Goal: Task Accomplishment & Management: Manage account settings

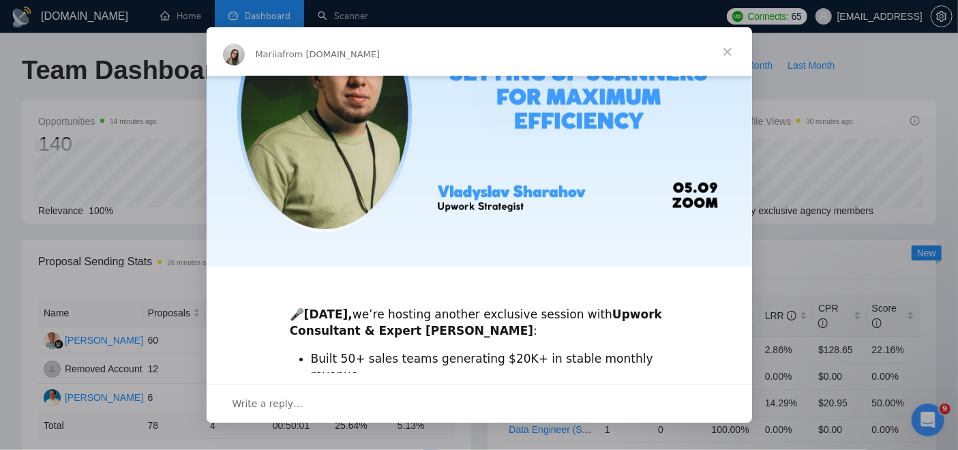
scroll to position [121, 0]
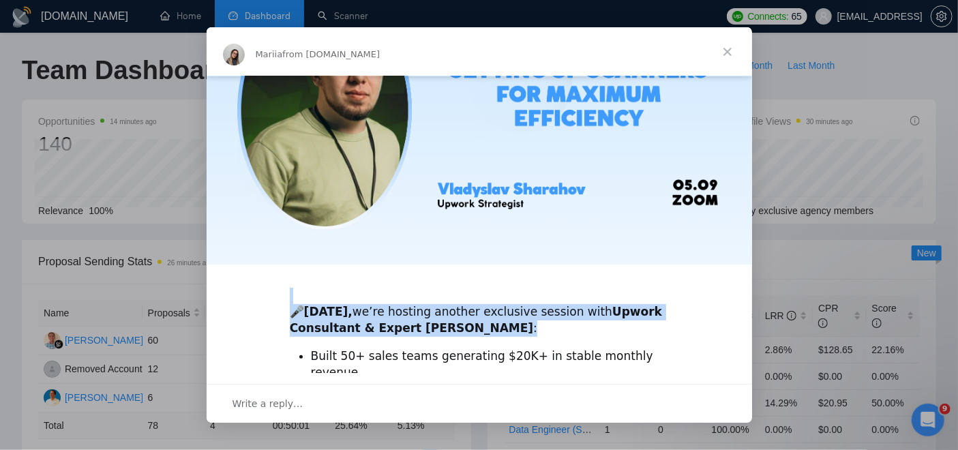
drag, startPoint x: 597, startPoint y: 285, endPoint x: 591, endPoint y: 343, distance: 58.2
click at [591, 343] on div "🎤 [DATE], we’re hosting another exclusive session with Upwork Consultant & Expe…" at bounding box center [480, 323] width 546 height 735
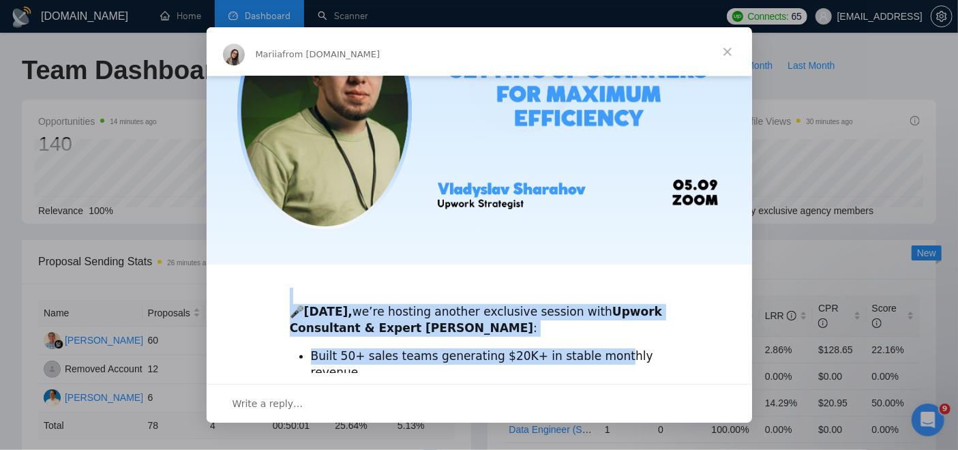
click at [591, 349] on li "Built 50+ sales teams generating $20K+ in stable monthly revenue" at bounding box center [490, 365] width 358 height 33
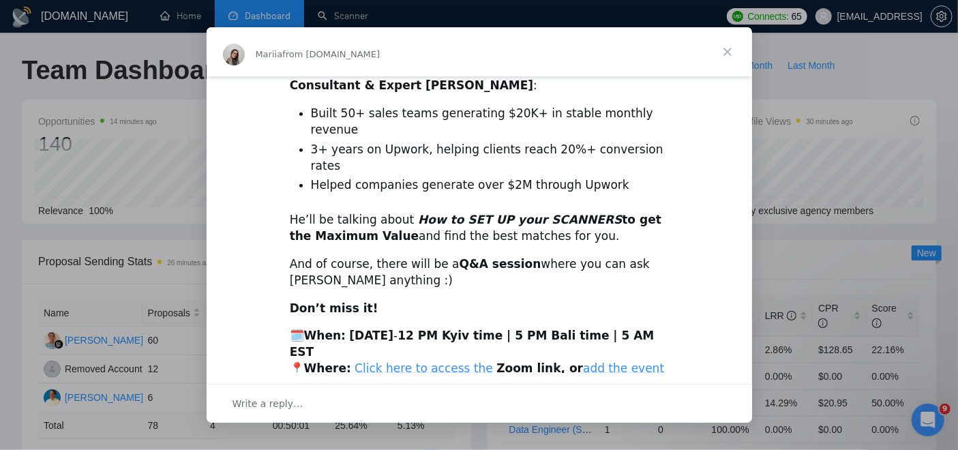
scroll to position [385, 0]
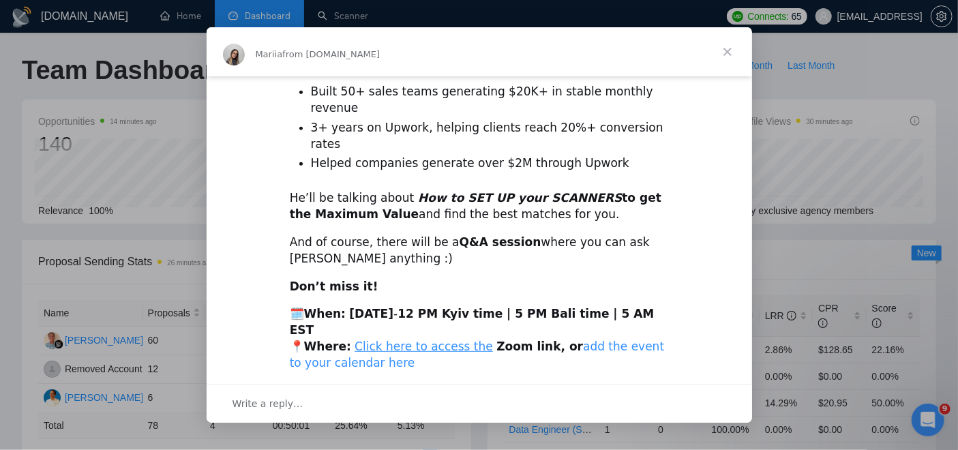
click at [612, 340] on link "add the event to your calendar here" at bounding box center [477, 355] width 375 height 30
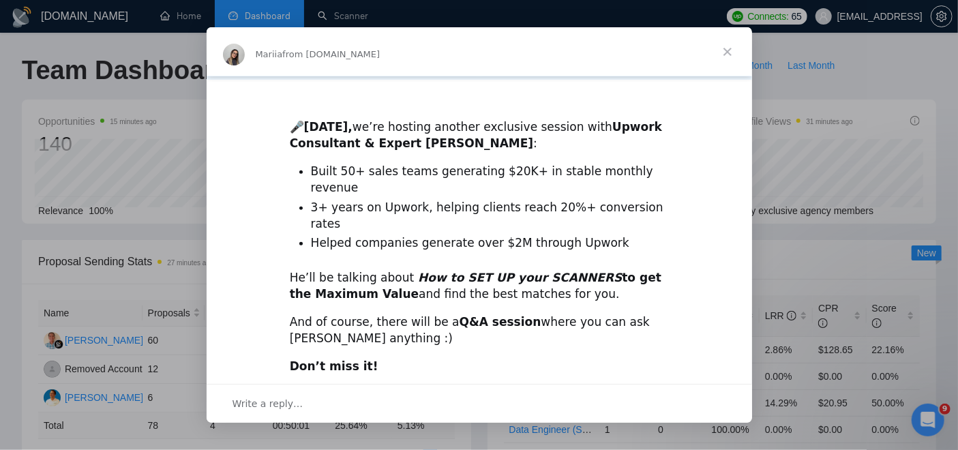
scroll to position [299, 0]
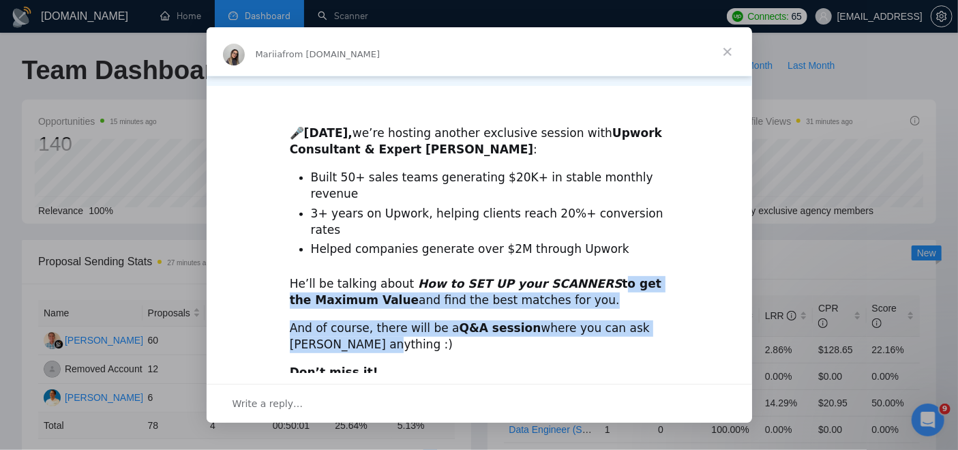
drag, startPoint x: 575, startPoint y: 249, endPoint x: 624, endPoint y: 309, distance: 77.6
click at [624, 309] on div "🎤 [DATE], we’re hosting another exclusive session with Upwork Consultant & Expe…" at bounding box center [480, 144] width 546 height 735
click at [624, 321] on div "And of course, there will be a Q&A session where you can ask [PERSON_NAME] anyt…" at bounding box center [479, 337] width 379 height 33
drag, startPoint x: 513, startPoint y: 313, endPoint x: 326, endPoint y: 259, distance: 194.7
click at [326, 259] on div "🎤 [DATE], we’re hosting another exclusive session with Upwork Consultant & Expe…" at bounding box center [480, 144] width 546 height 735
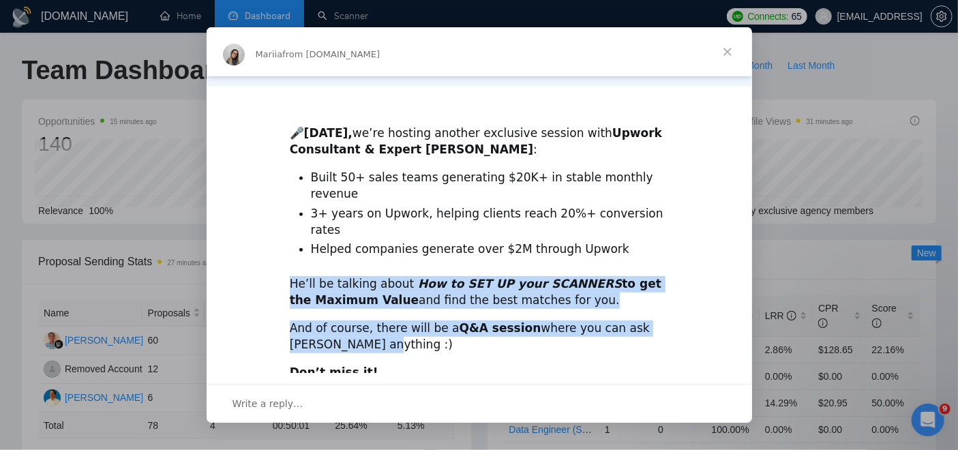
drag, startPoint x: 256, startPoint y: 229, endPoint x: 393, endPoint y: 312, distance: 159.4
click at [393, 312] on div "🎤 [DATE], we’re hosting another exclusive session with Upwork Consultant & Expe…" at bounding box center [480, 144] width 546 height 735
click at [393, 321] on div "And of course, there will be a Q&A session where you can ask [PERSON_NAME] anyt…" at bounding box center [479, 337] width 379 height 33
drag, startPoint x: 393, startPoint y: 312, endPoint x: 284, endPoint y: 249, distance: 125.3
click at [284, 249] on div "🎤 [DATE], we’re hosting another exclusive session with Upwork Consultant & Expe…" at bounding box center [480, 144] width 546 height 735
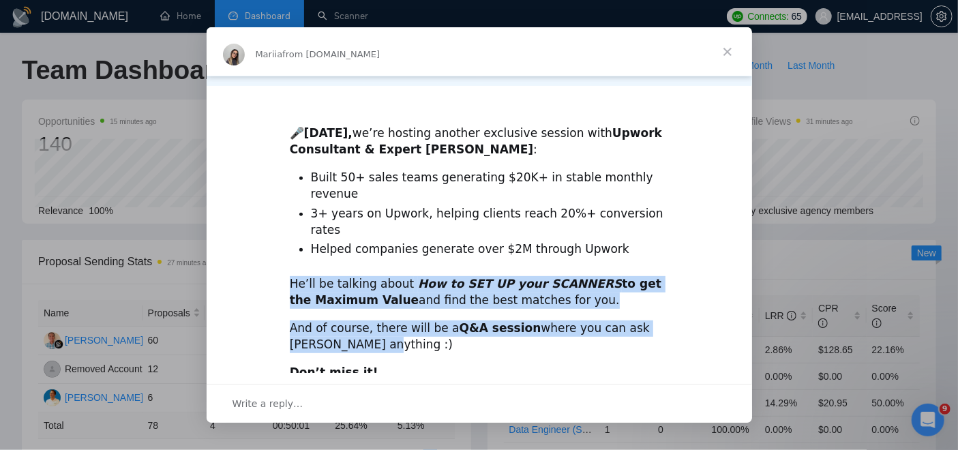
click at [284, 249] on div "🎤 [DATE], we’re hosting another exclusive session with Upwork Consultant & Expe…" at bounding box center [480, 144] width 546 height 735
drag, startPoint x: 284, startPoint y: 249, endPoint x: 344, endPoint y: 307, distance: 83.0
click at [344, 307] on div "🎤 [DATE], we’re hosting another exclusive session with Upwork Consultant & Expe…" at bounding box center [480, 144] width 546 height 735
click at [344, 321] on div "And of course, there will be a Q&A session where you can ask [PERSON_NAME] anyt…" at bounding box center [479, 337] width 379 height 33
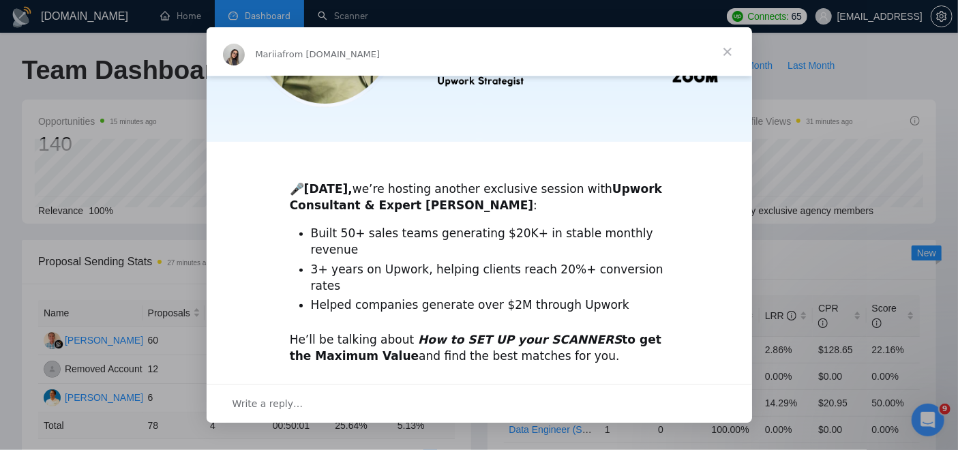
scroll to position [229, 0]
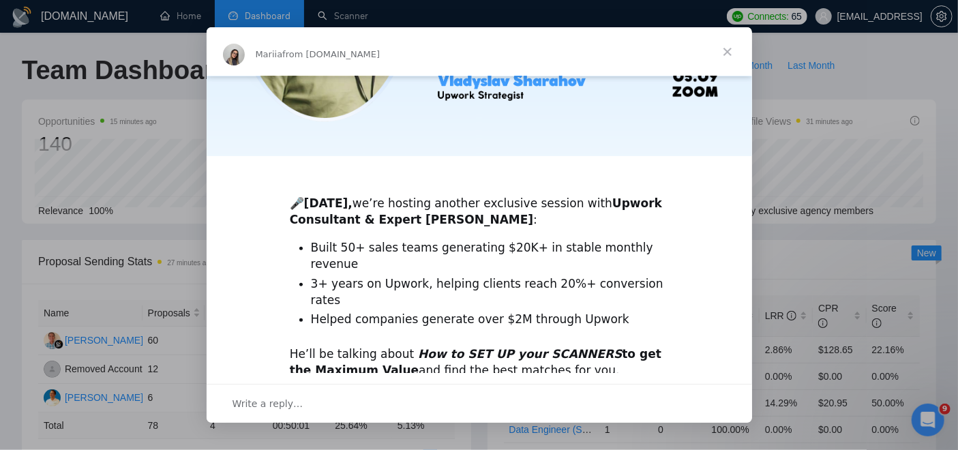
click at [344, 308] on div "🎤 [DATE], we’re hosting another exclusive session with Upwork Consultant & Expe…" at bounding box center [480, 214] width 546 height 735
click at [728, 50] on span "Close" at bounding box center [727, 51] width 49 height 49
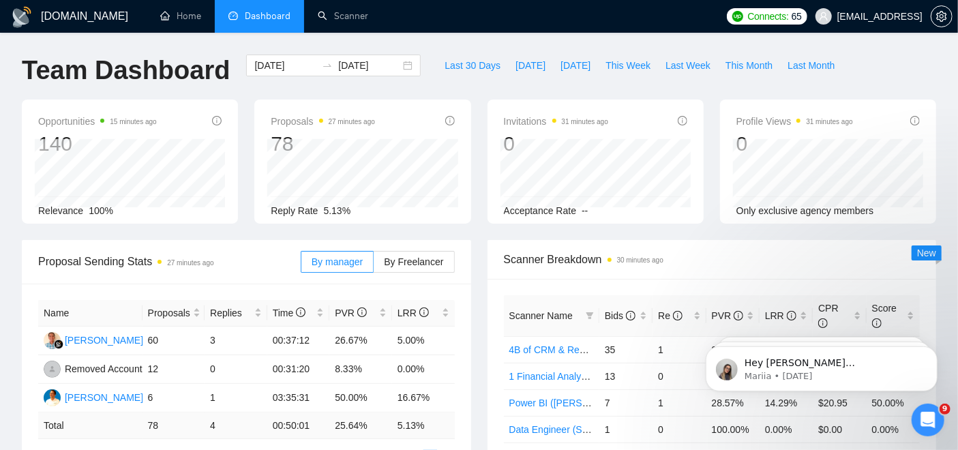
scroll to position [0, 0]
click at [460, 58] on span "Last 30 Days" at bounding box center [473, 65] width 56 height 15
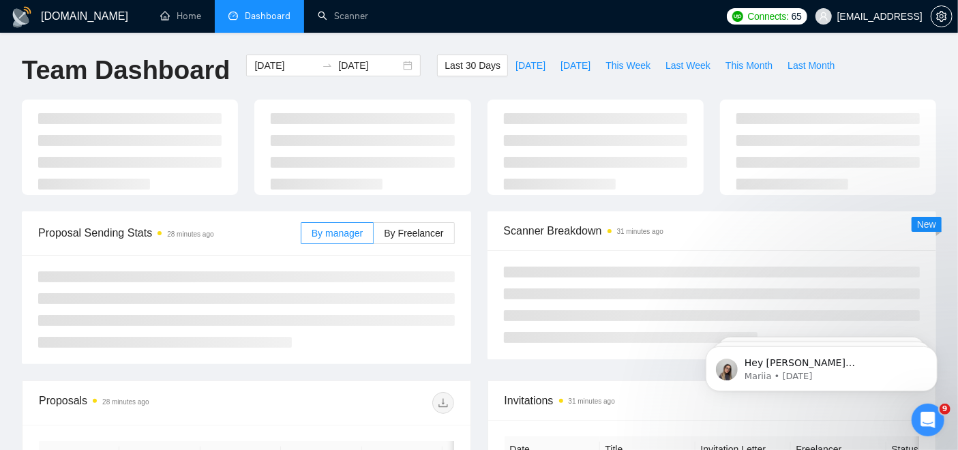
type input "[DATE]"
